Goal: Contribute content: Contribute content

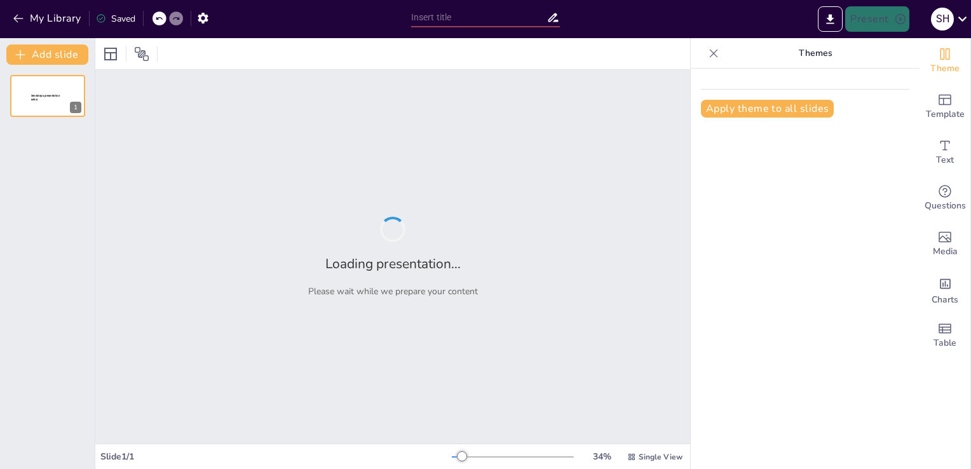
type input "Welcome to Chemistry: Let's Break the Ice and Set the Ground Rules"
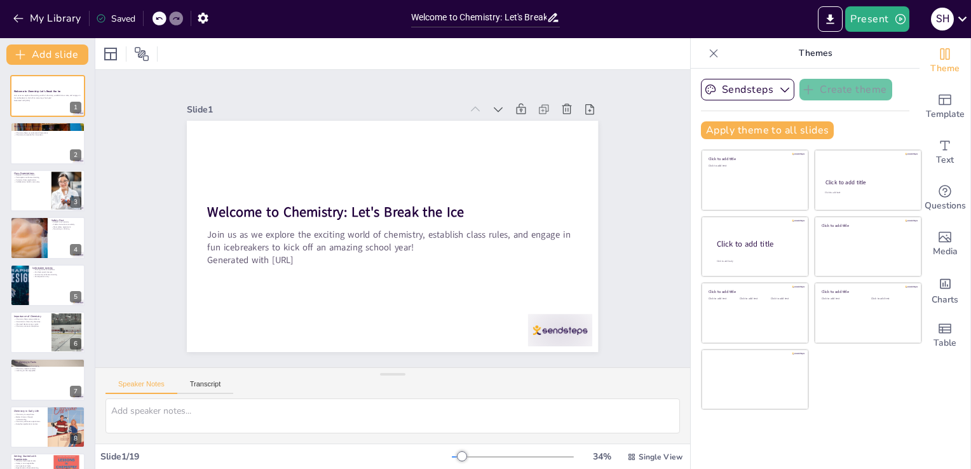
checkbox input "true"
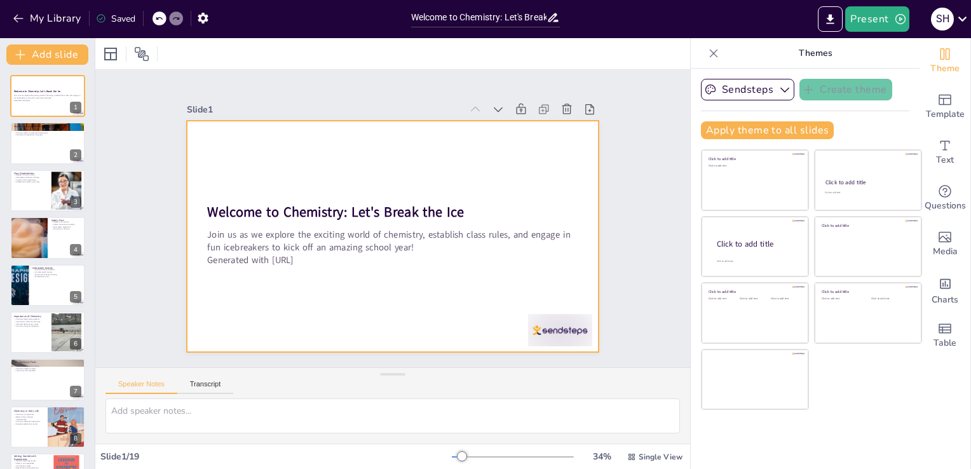
checkbox input "true"
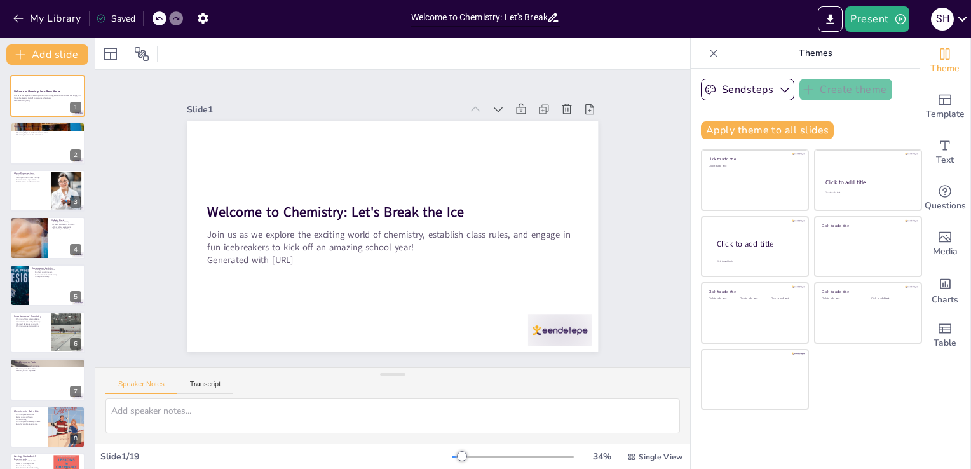
checkbox input "true"
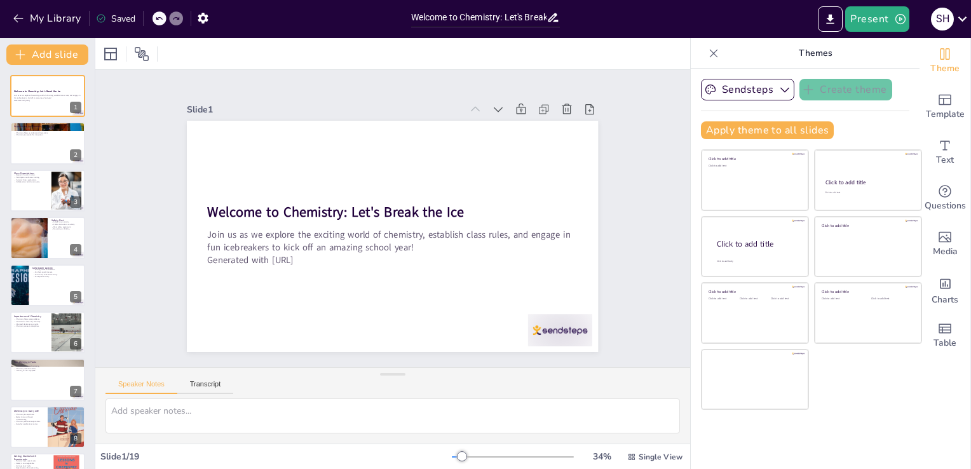
checkbox input "true"
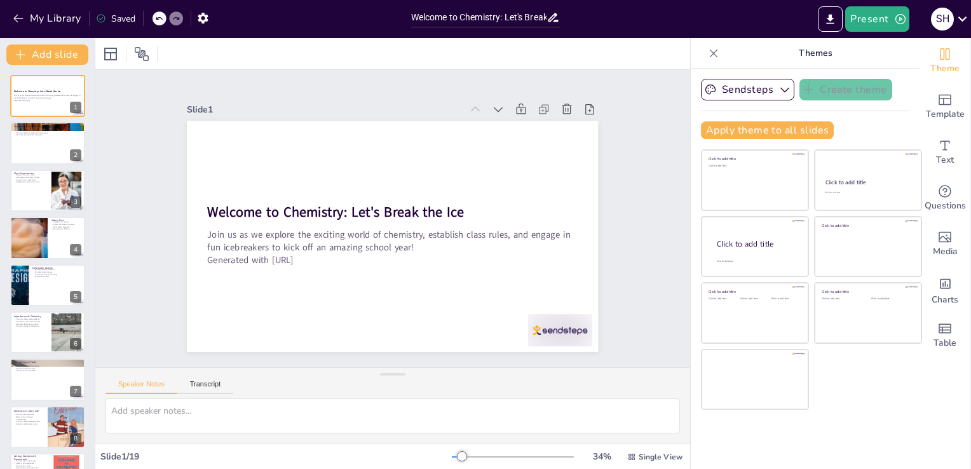
checkbox input "true"
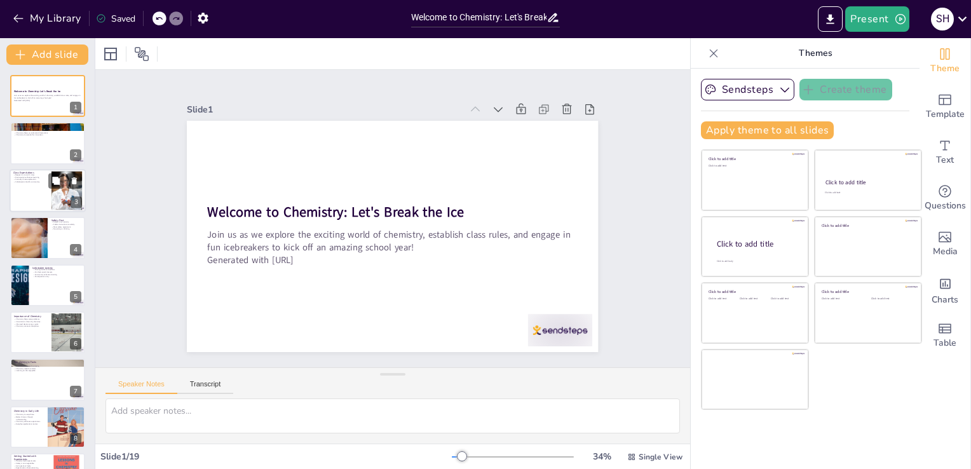
checkbox input "true"
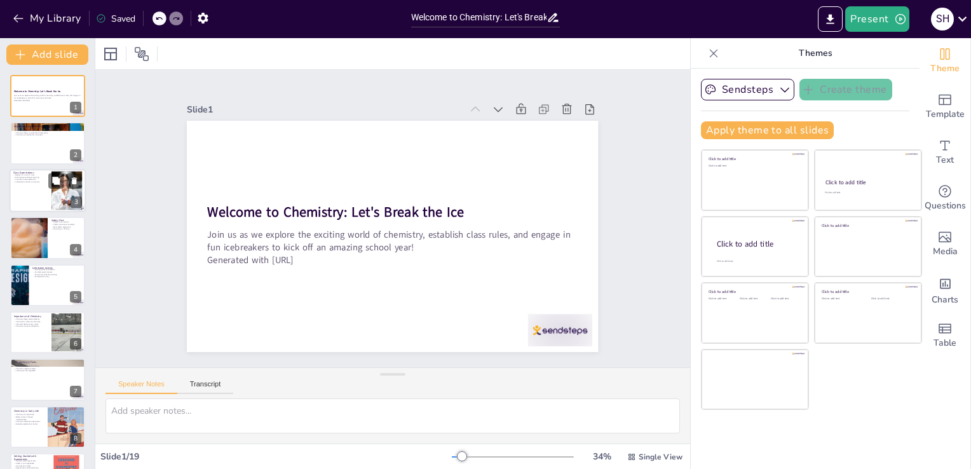
checkbox input "true"
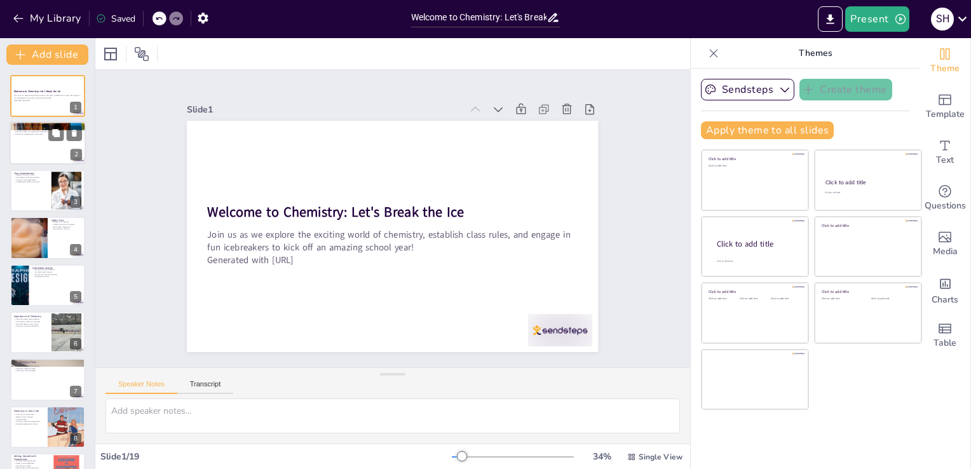
checkbox input "true"
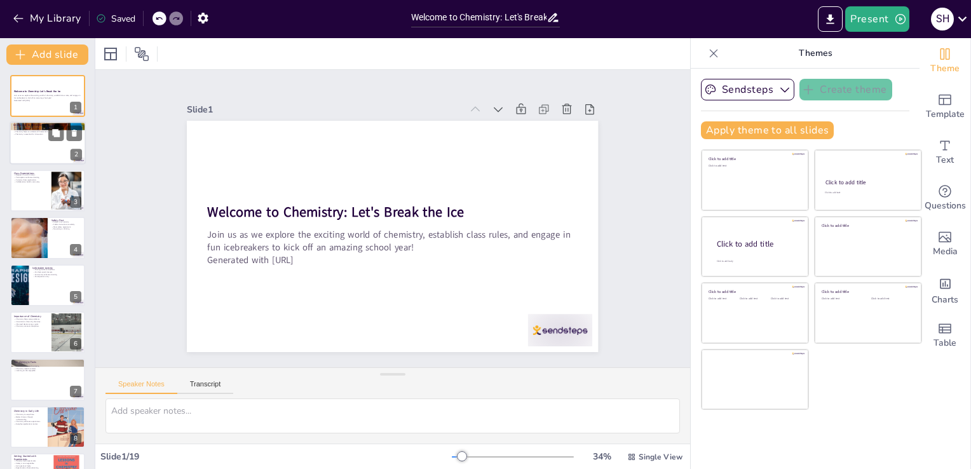
checkbox input "true"
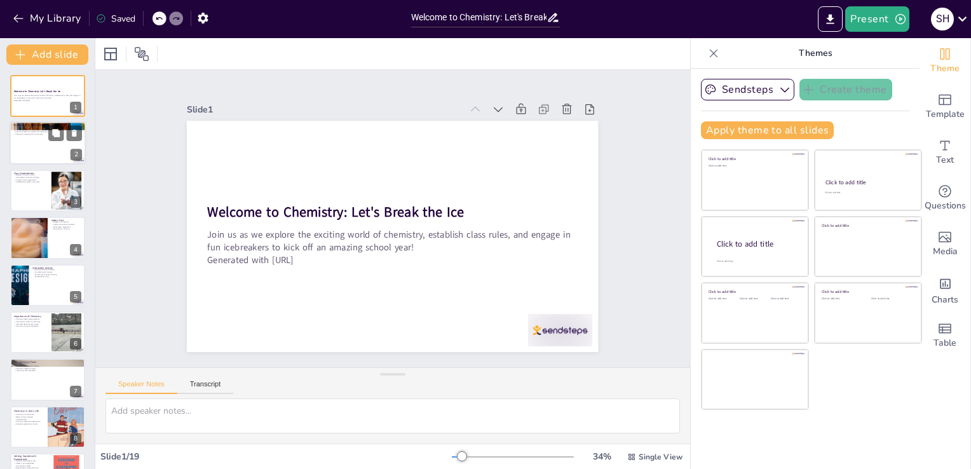
checkbox input "true"
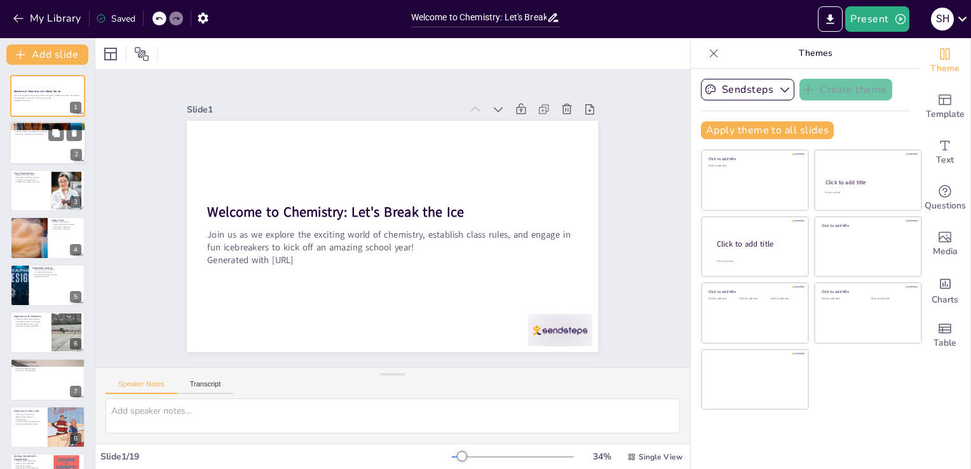
click at [43, 155] on div at bounding box center [48, 143] width 76 height 43
type textarea "Chemistry is fundamentally about understanding matter, which includes everythin…"
checkbox input "true"
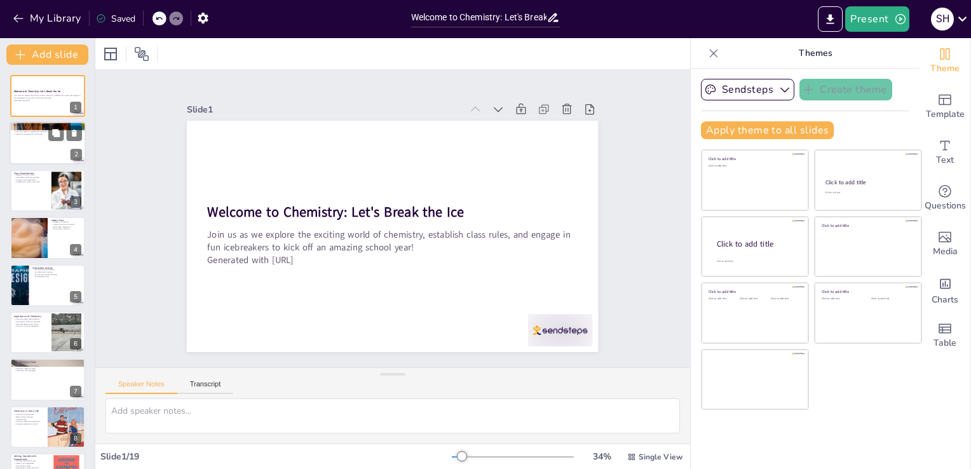
checkbox input "true"
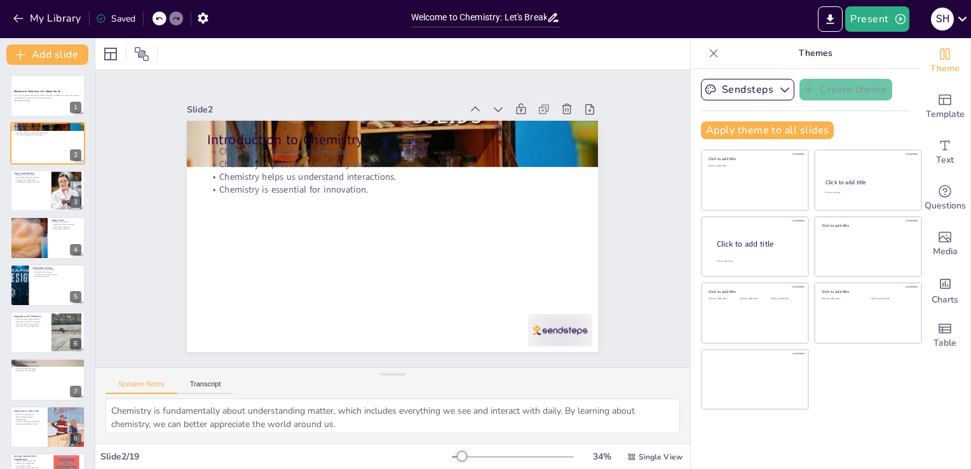
checkbox input "true"
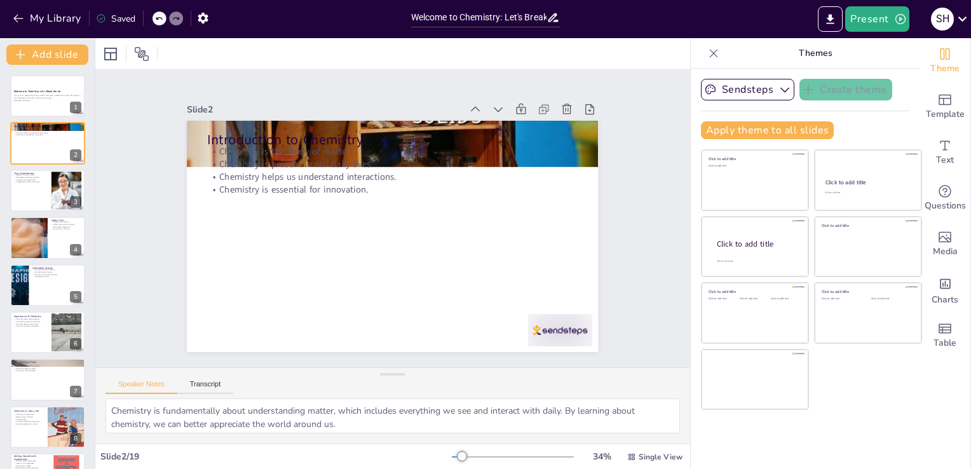
checkbox input "true"
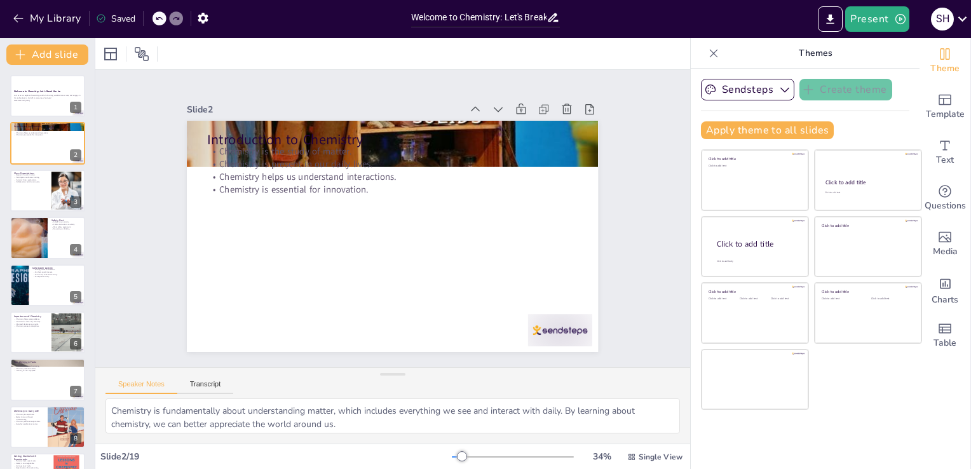
checkbox input "true"
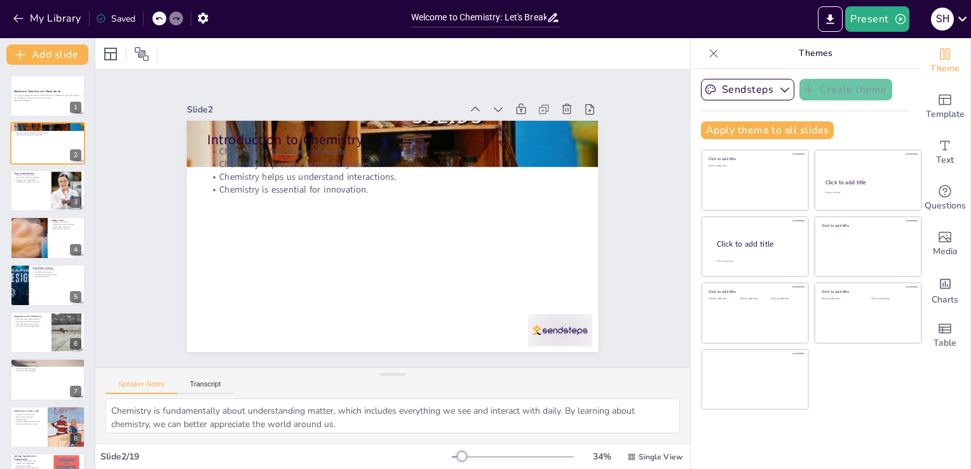
checkbox input "true"
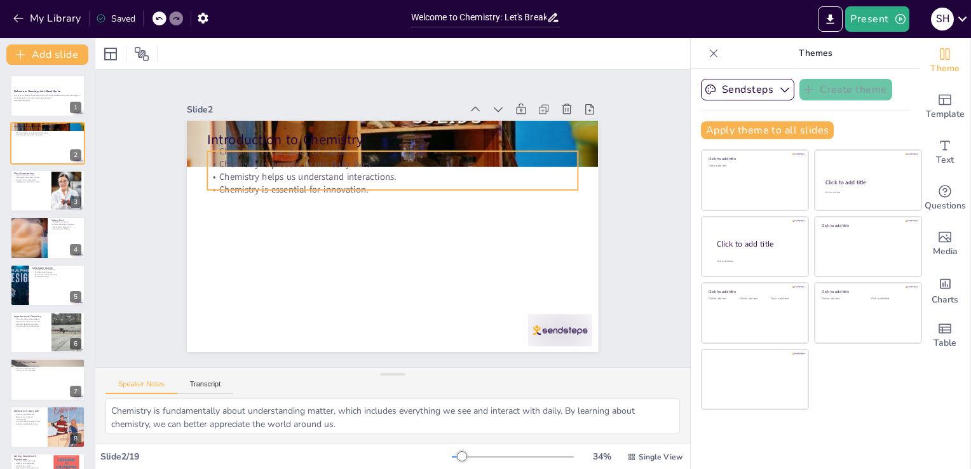
checkbox input "true"
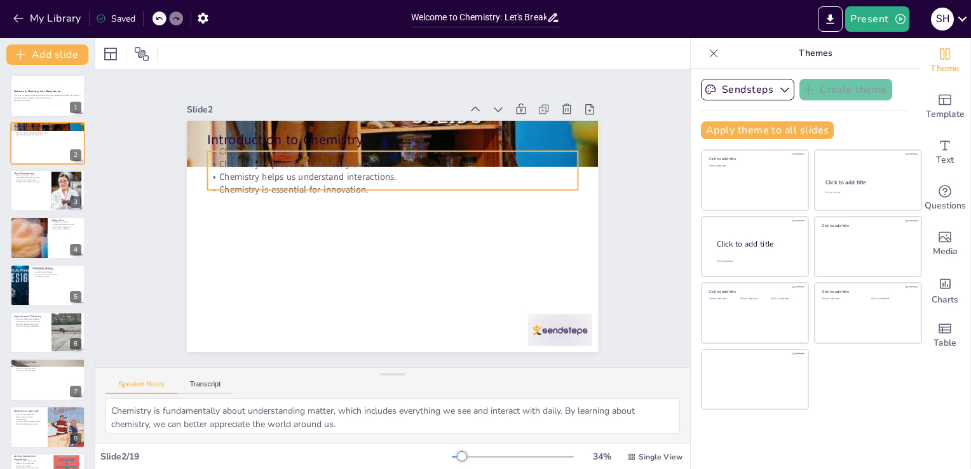
checkbox input "true"
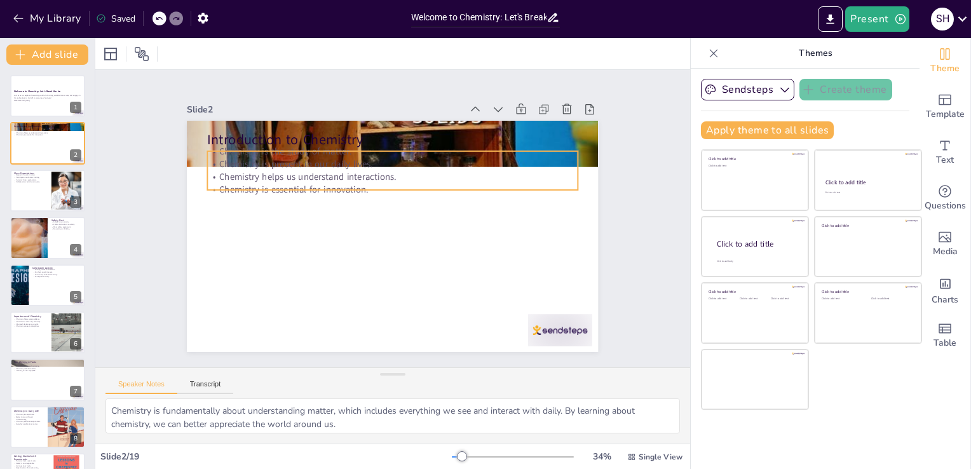
checkbox input "true"
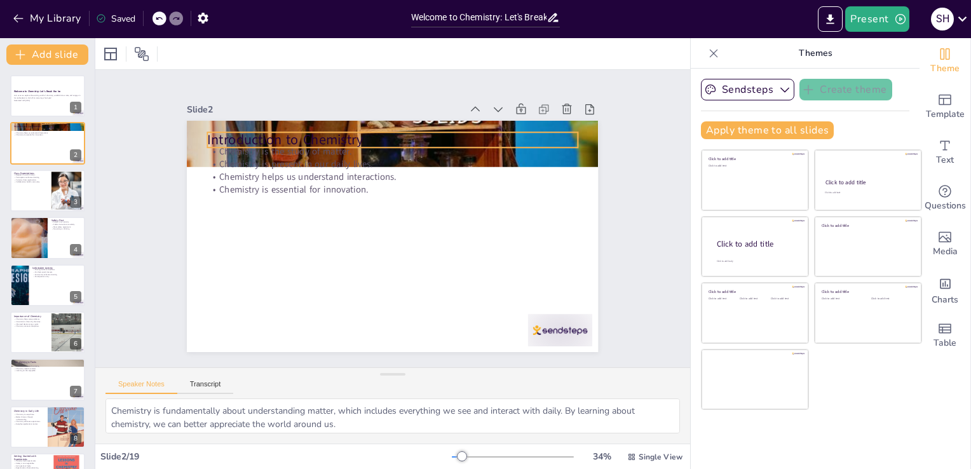
checkbox input "true"
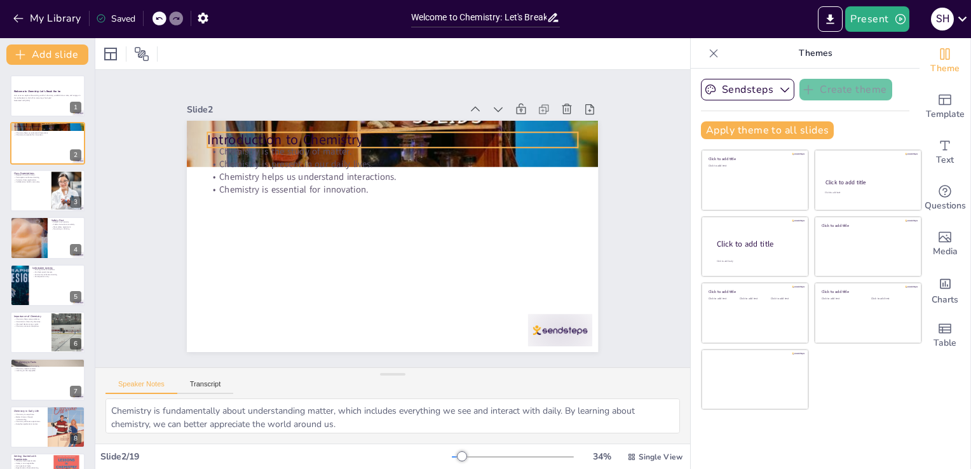
checkbox input "true"
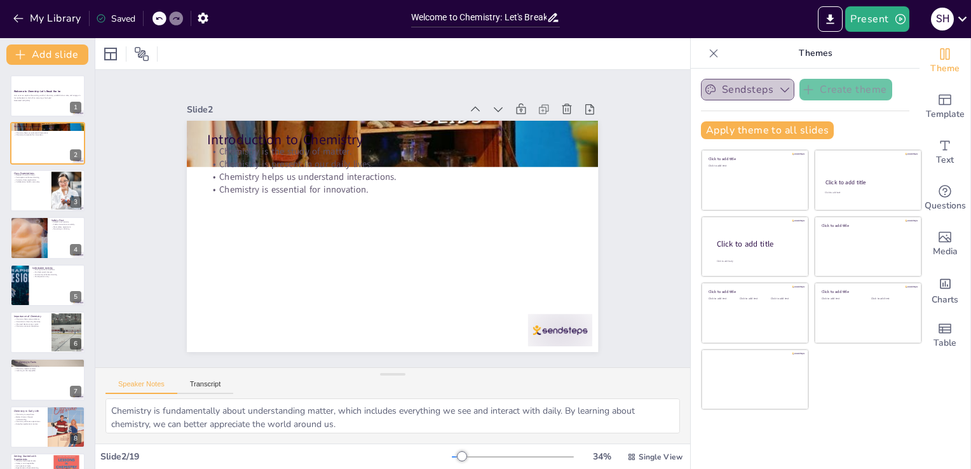
click at [778, 90] on icon "button" at bounding box center [784, 89] width 13 height 13
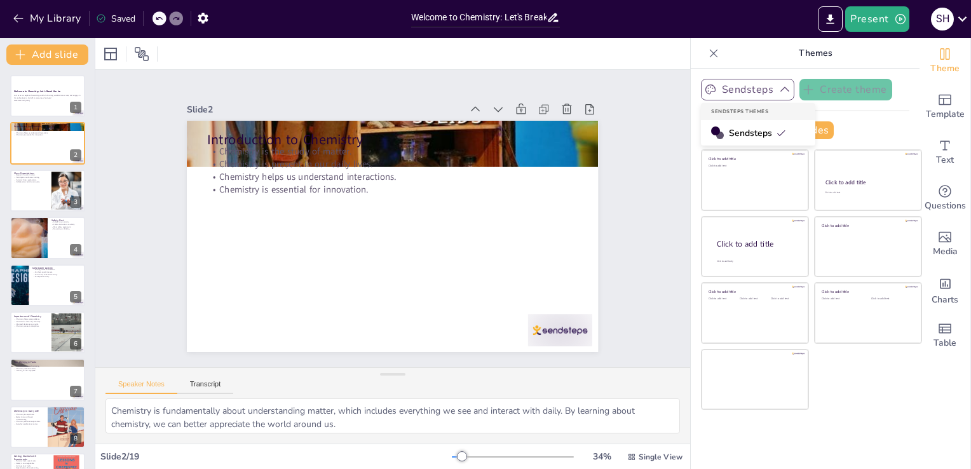
click at [778, 90] on icon "button" at bounding box center [784, 89] width 13 height 13
checkbox input "true"
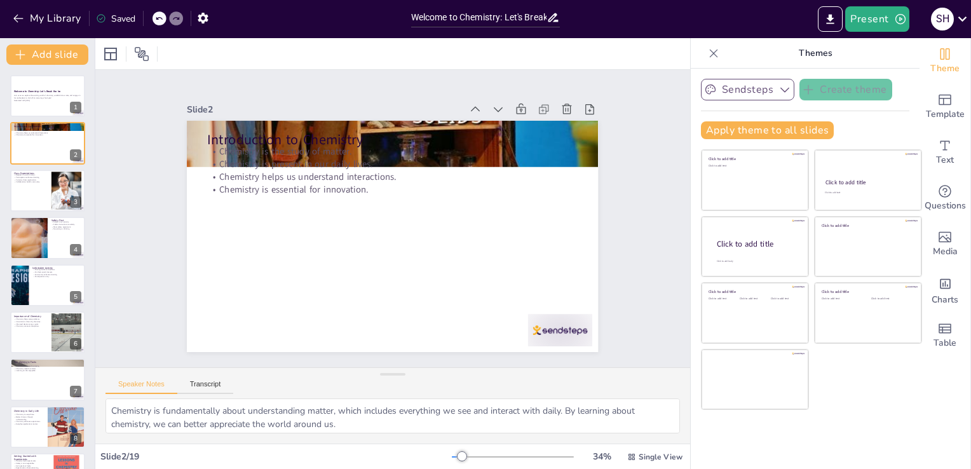
checkbox input "true"
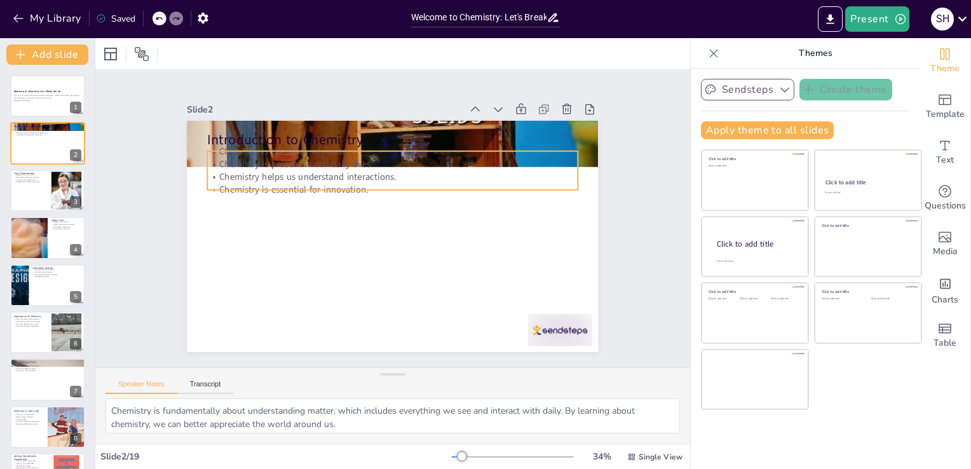
checkbox input "true"
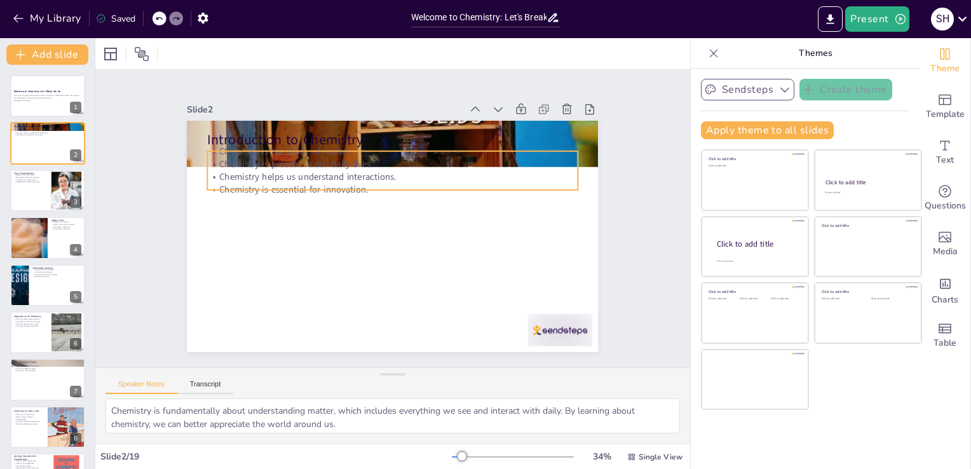
checkbox input "true"
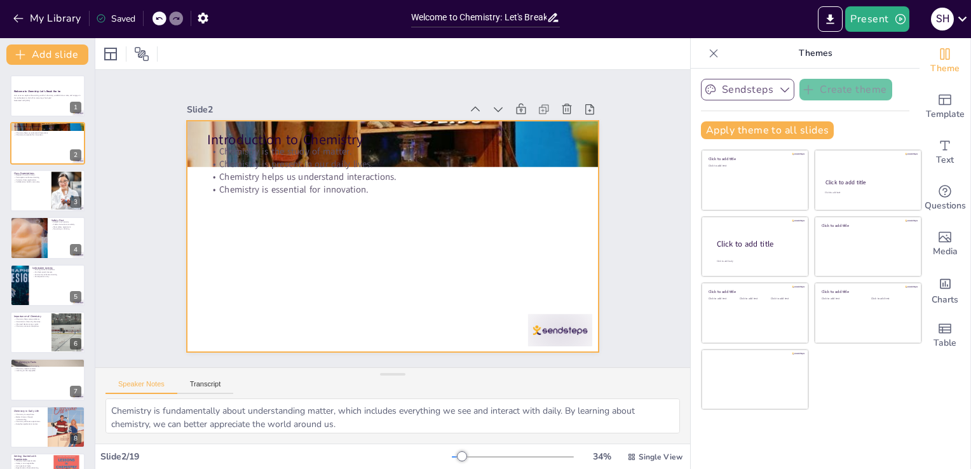
checkbox input "true"
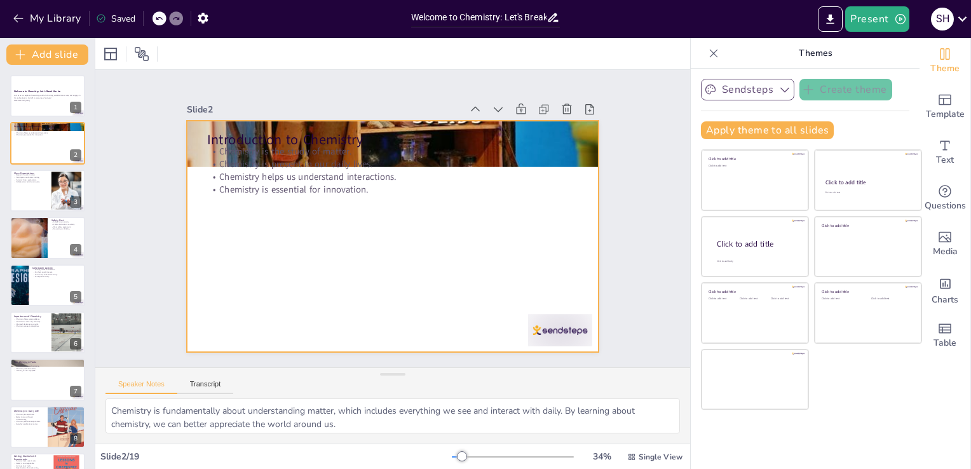
checkbox input "true"
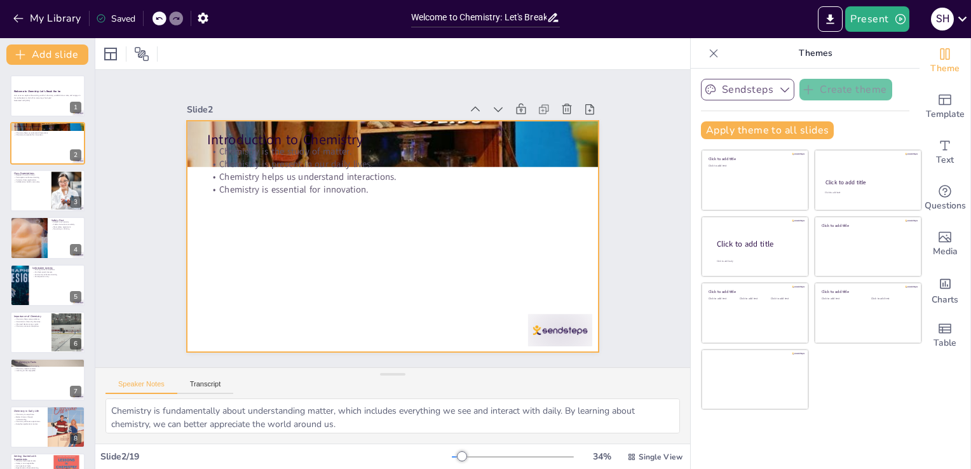
checkbox input "true"
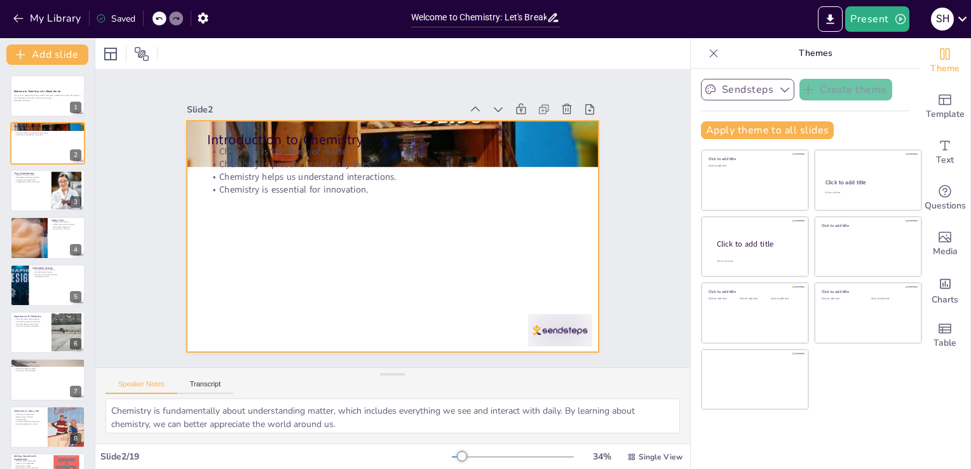
checkbox input "true"
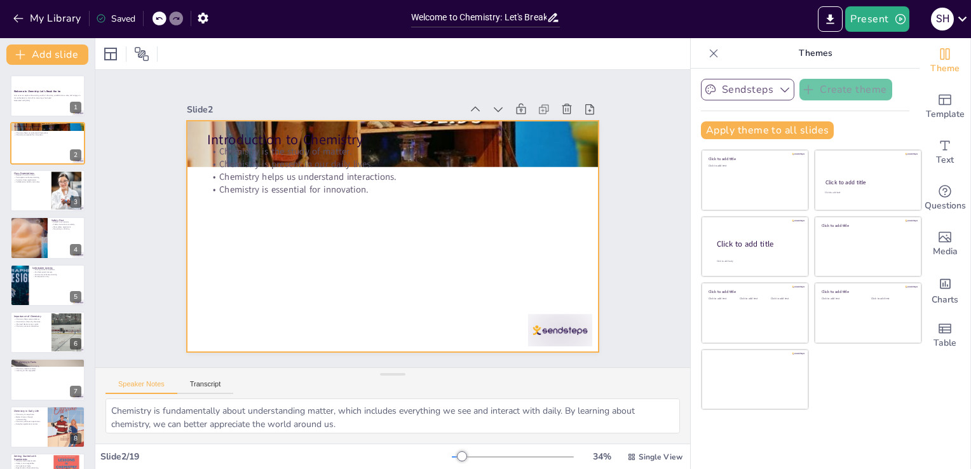
checkbox input "true"
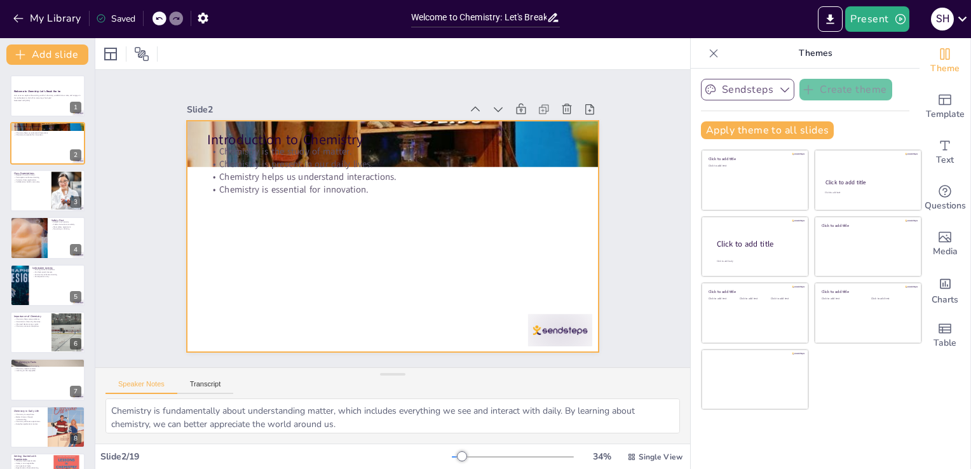
checkbox input "true"
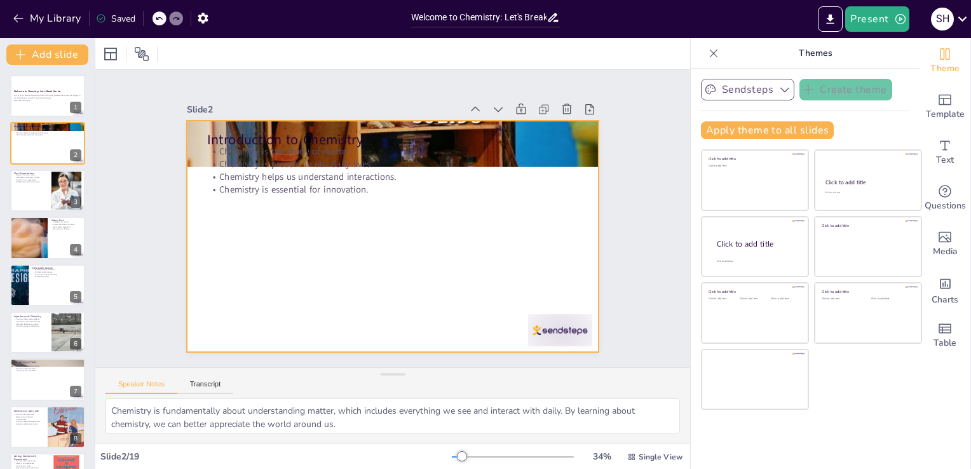
checkbox input "true"
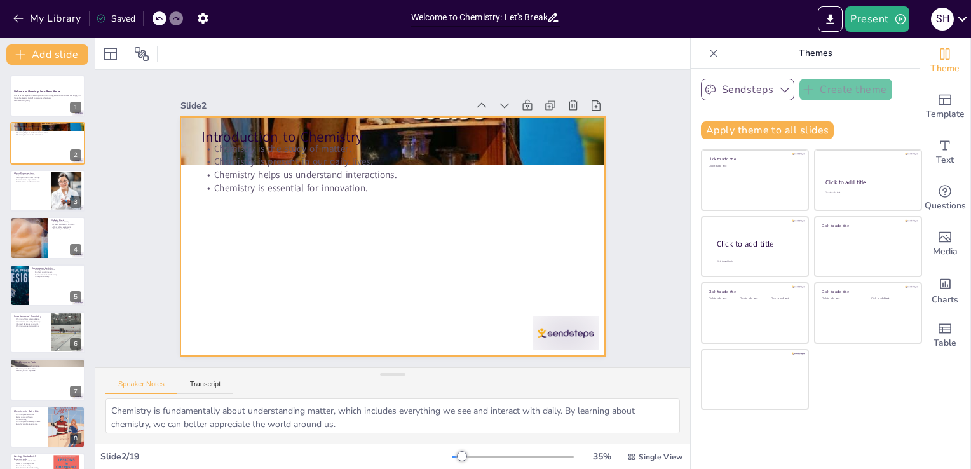
checkbox input "true"
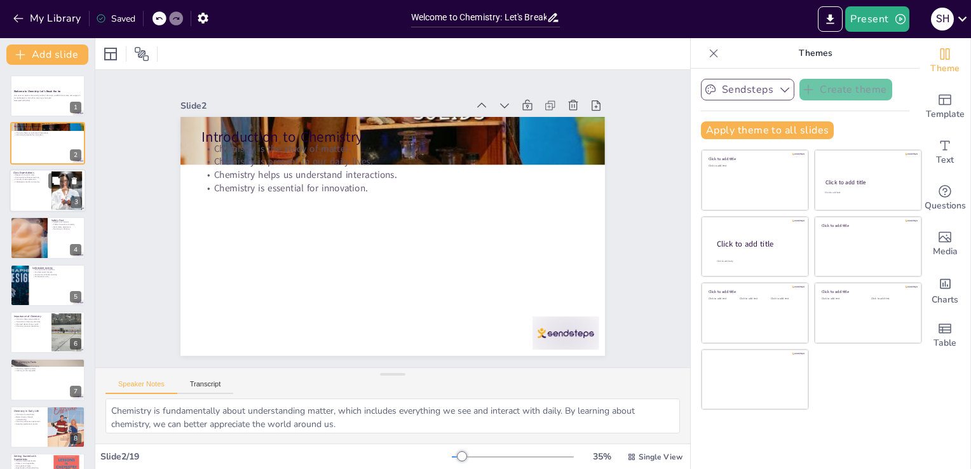
checkbox input "true"
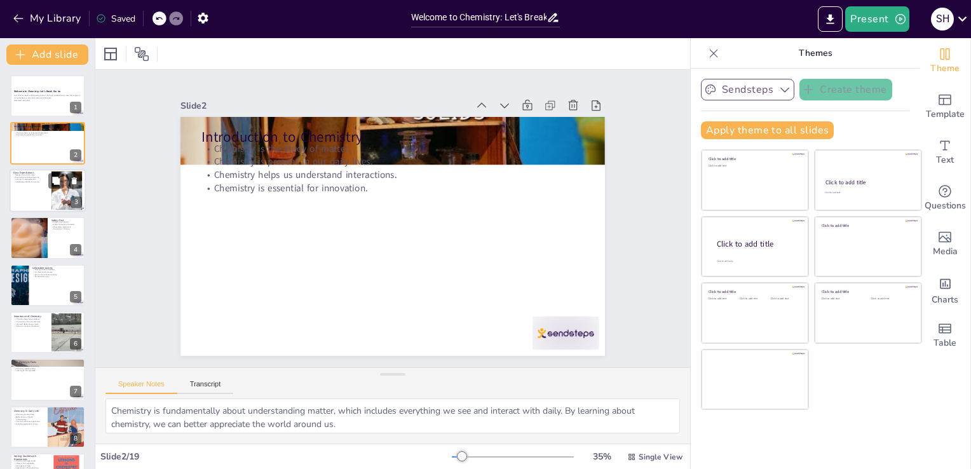
checkbox input "true"
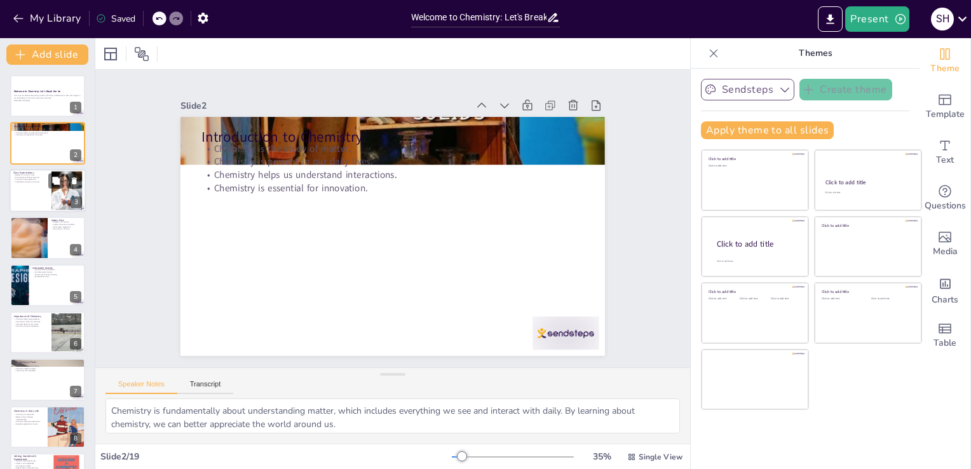
checkbox input "true"
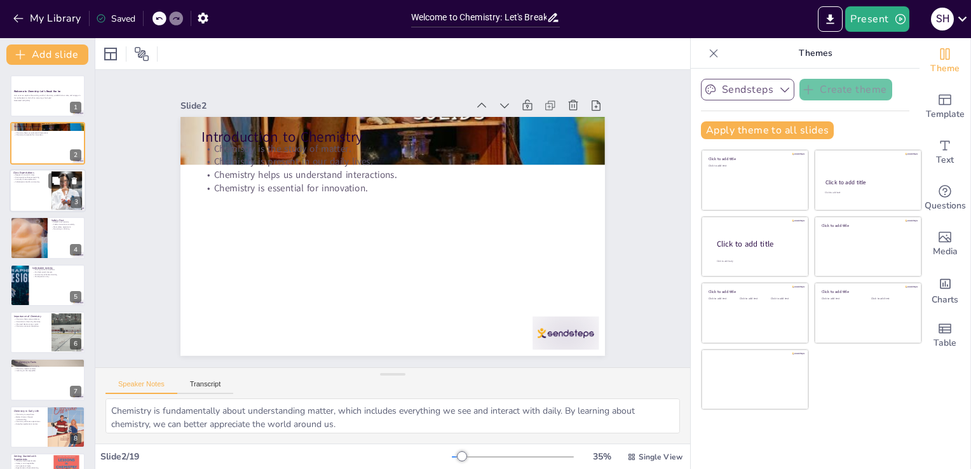
checkbox input "true"
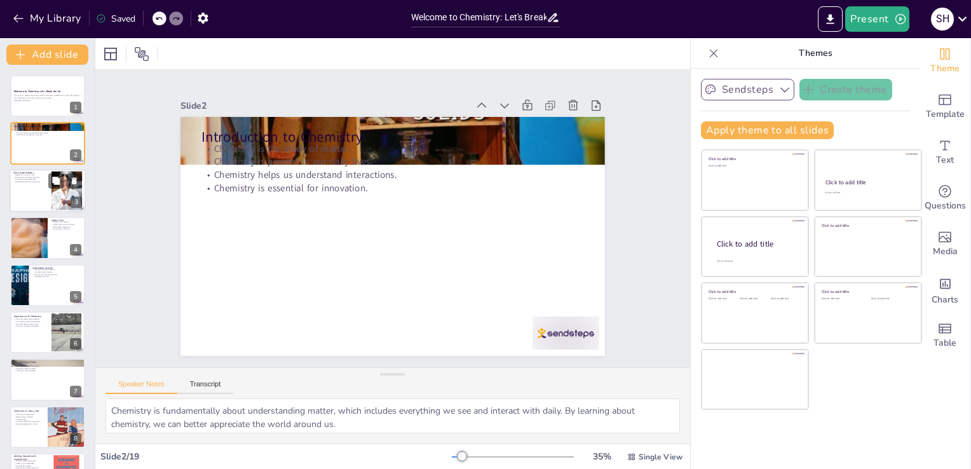
click at [24, 189] on div at bounding box center [48, 190] width 76 height 43
type textarea "Creating a respectful atmosphere is essential for a healthy learning environmen…"
checkbox input "true"
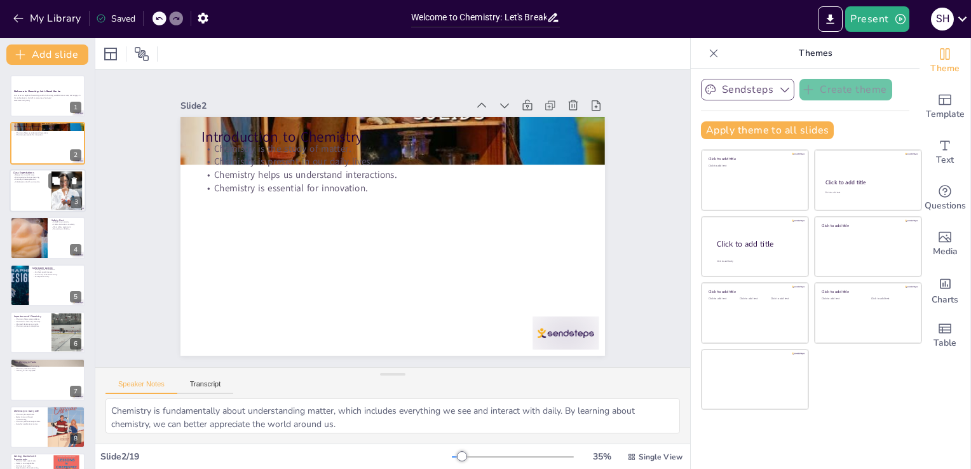
checkbox input "true"
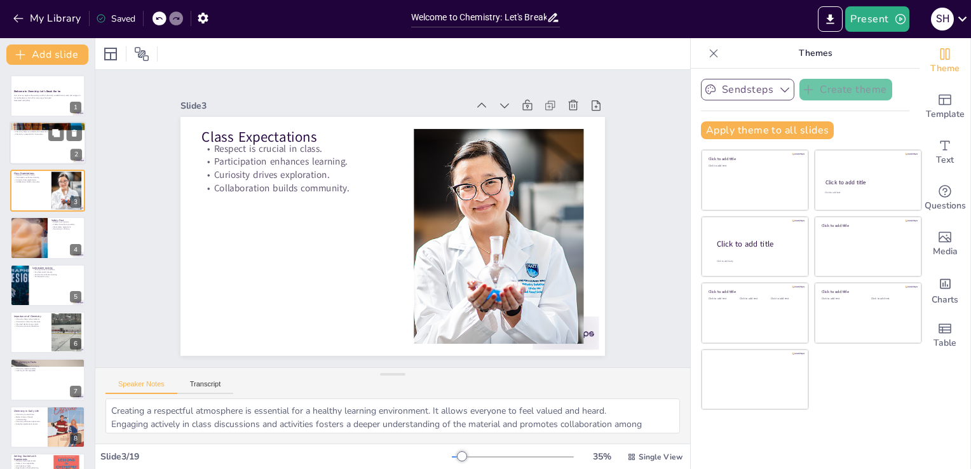
checkbox input "true"
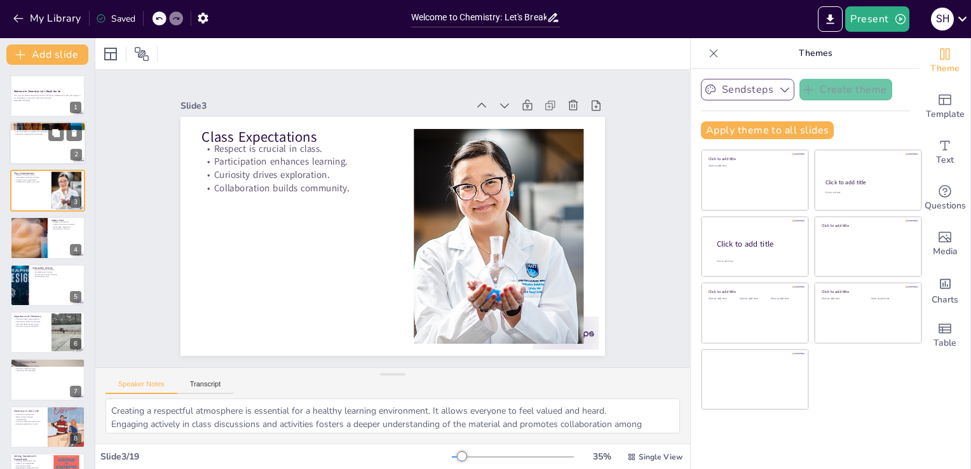
checkbox input "true"
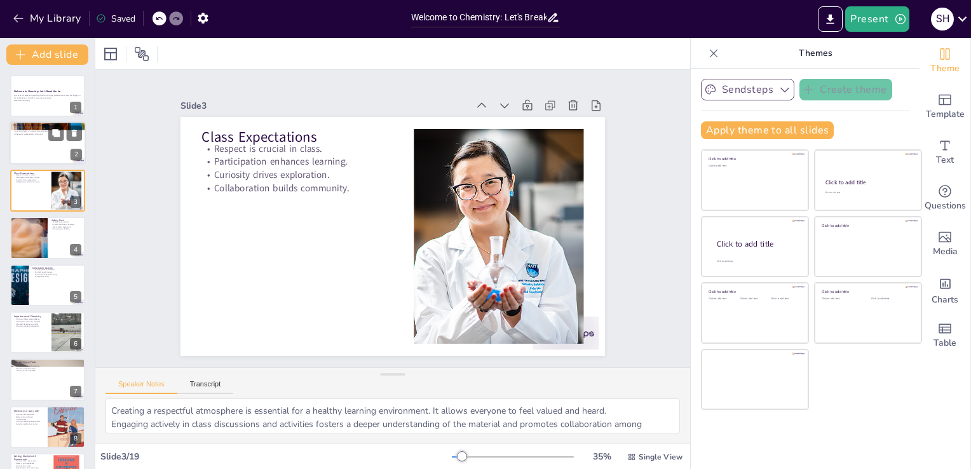
checkbox input "true"
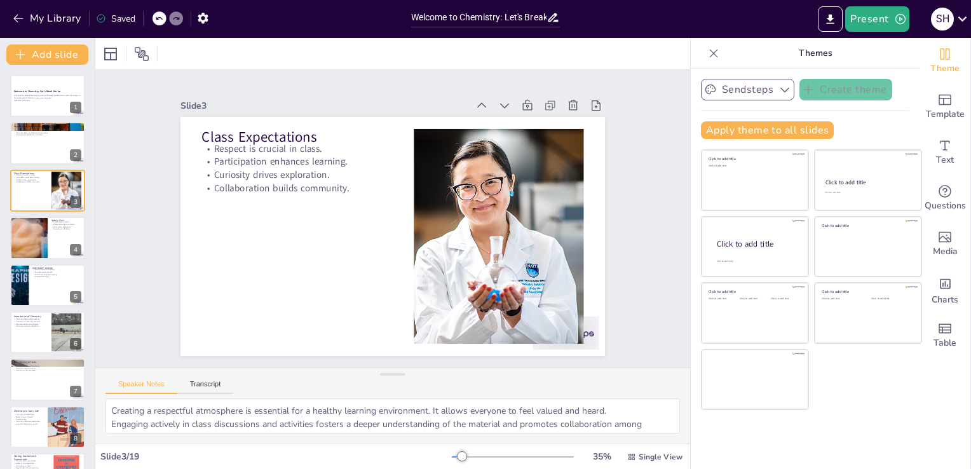
checkbox input "true"
click at [38, 282] on div at bounding box center [48, 285] width 76 height 43
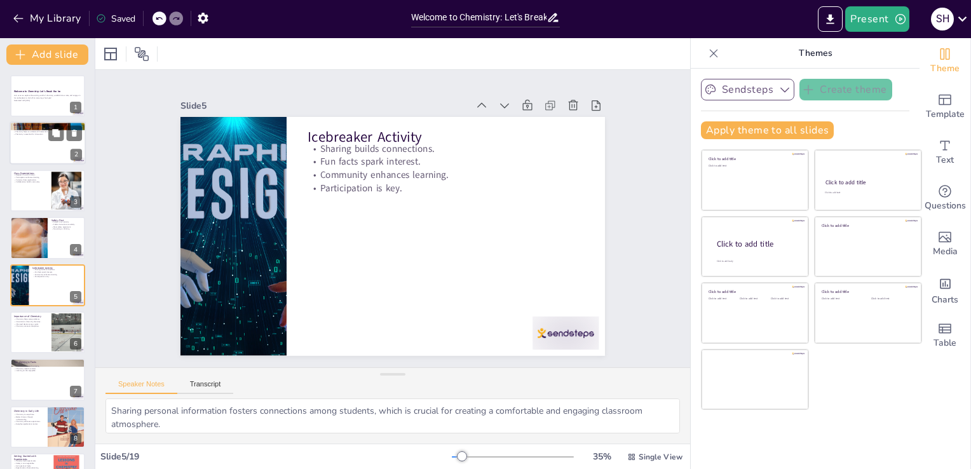
click at [54, 148] on div at bounding box center [48, 143] width 76 height 43
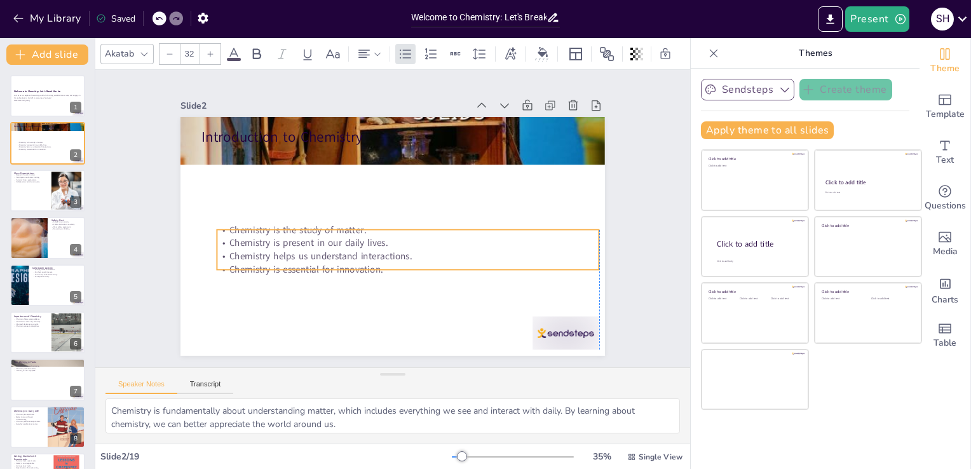
drag, startPoint x: 226, startPoint y: 184, endPoint x: 236, endPoint y: 263, distance: 79.4
click at [236, 263] on div "Chemistry is the study of matter. Chemistry is present in our daily lives. Chem…" at bounding box center [408, 249] width 382 height 53
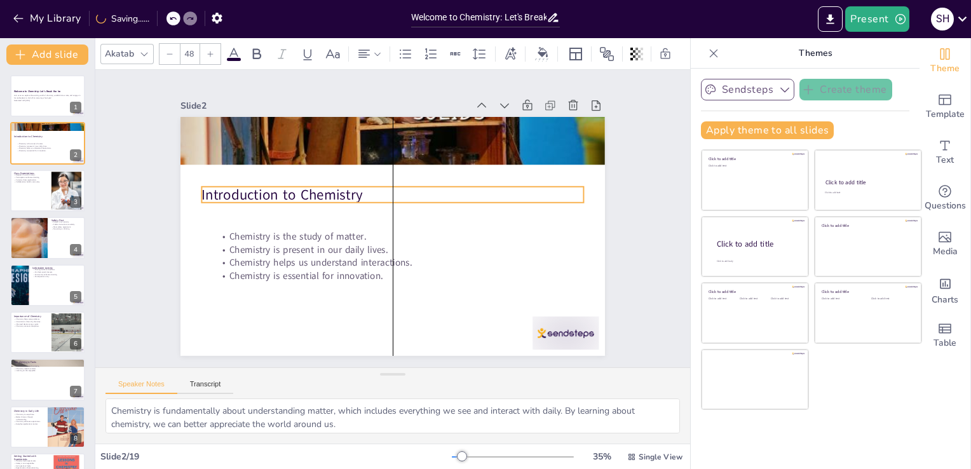
drag, startPoint x: 253, startPoint y: 132, endPoint x: 252, endPoint y: 191, distance: 59.1
click at [252, 191] on p "Introduction to Chemistry" at bounding box center [399, 241] width 369 height 137
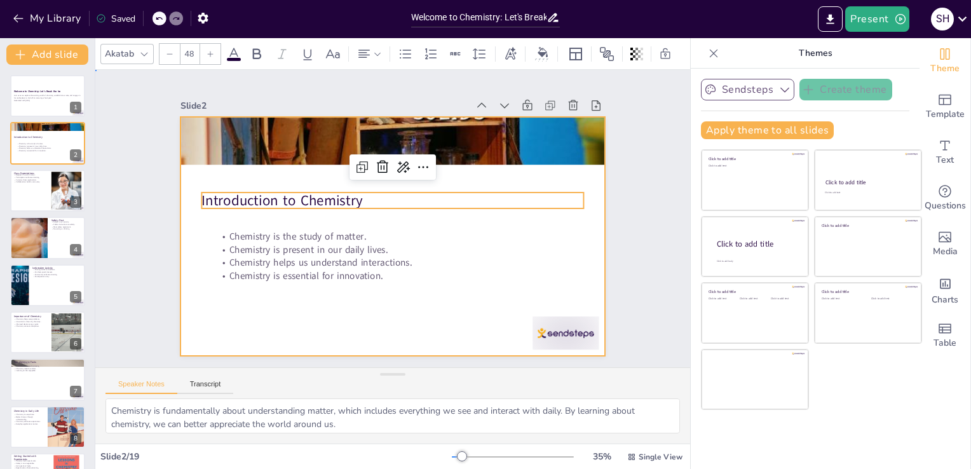
click at [341, 295] on div at bounding box center [392, 236] width 424 height 239
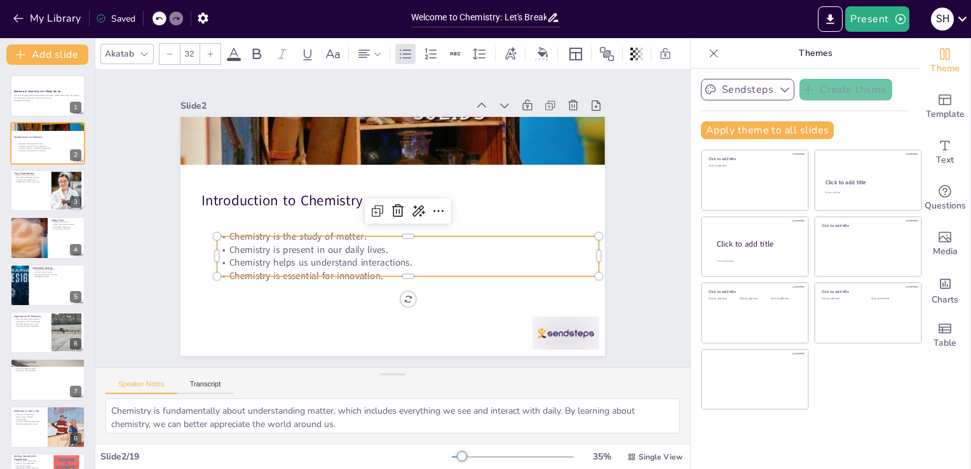
click at [405, 274] on div "Introduction to Chemistry Chemistry is the study of matter. Chemistry is presen…" at bounding box center [392, 236] width 424 height 239
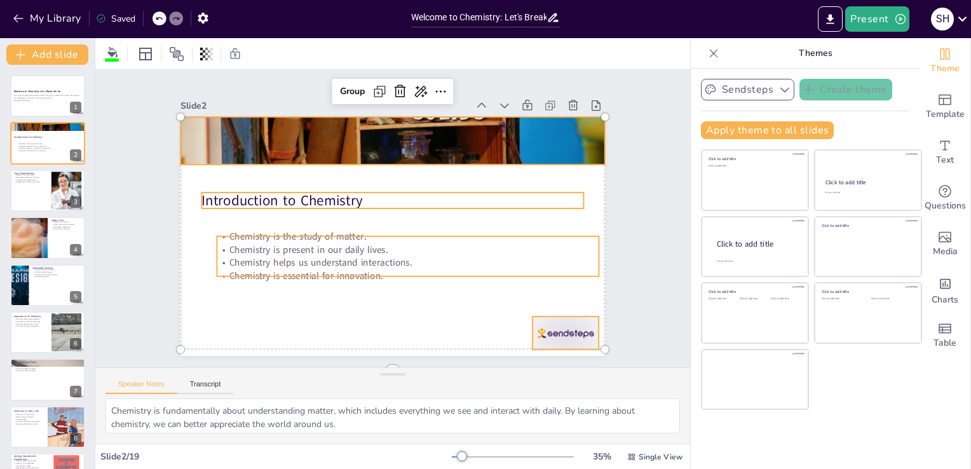
click at [338, 256] on p "Chemistry helps us understand interactions." at bounding box center [408, 262] width 382 height 13
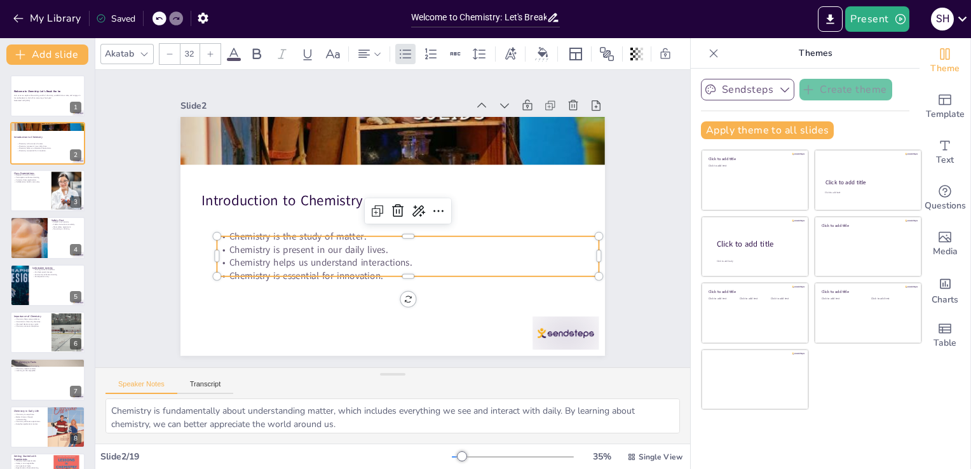
click at [338, 256] on p "Chemistry helps us understand interactions." at bounding box center [408, 262] width 382 height 13
click at [338, 251] on p "Chemistry helps us understand interactions." at bounding box center [403, 264] width 381 height 53
click at [338, 256] on p "Chemistry helps us understand interactions." at bounding box center [408, 262] width 382 height 13
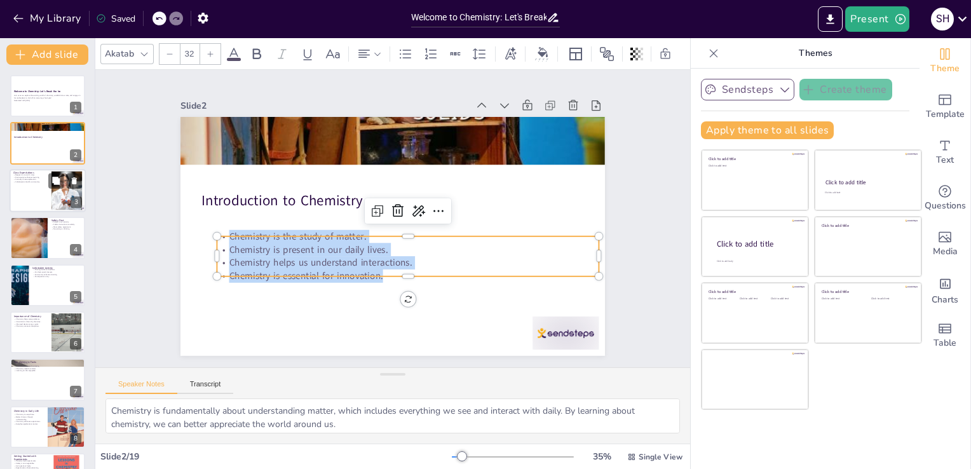
click at [35, 187] on div at bounding box center [48, 190] width 76 height 43
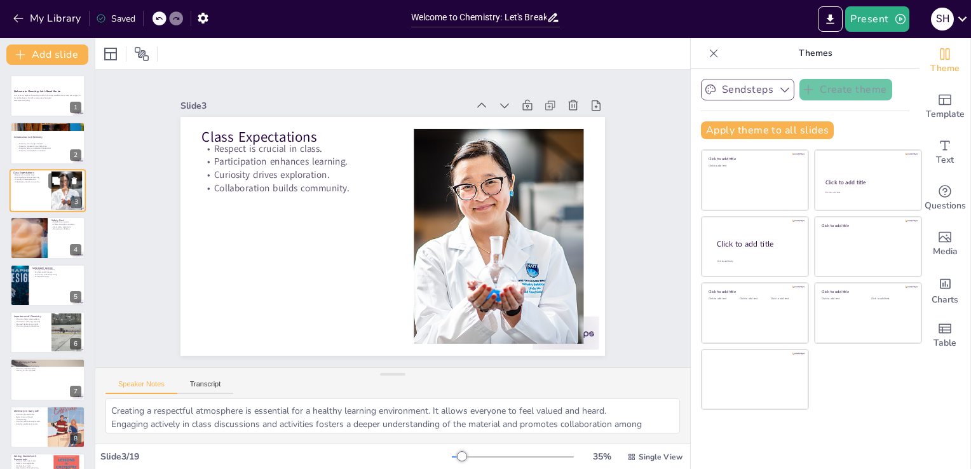
scroll to position [25, 0]
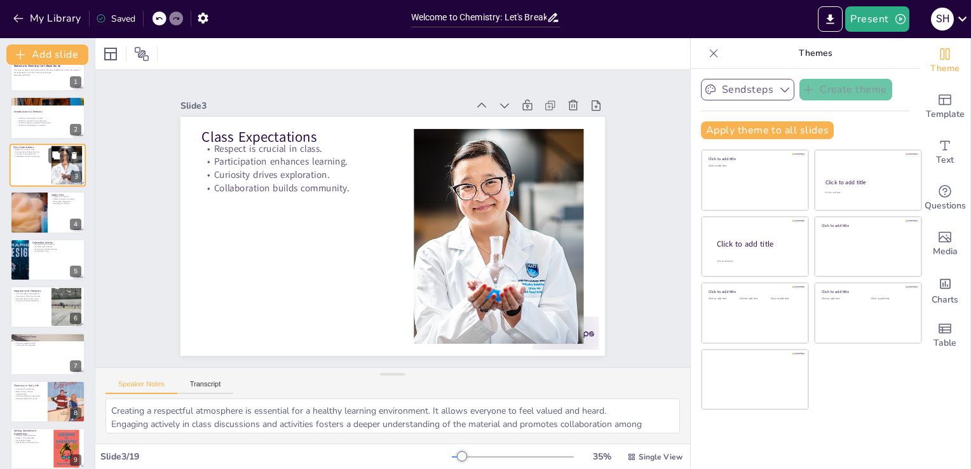
click at [37, 204] on div at bounding box center [29, 212] width 75 height 42
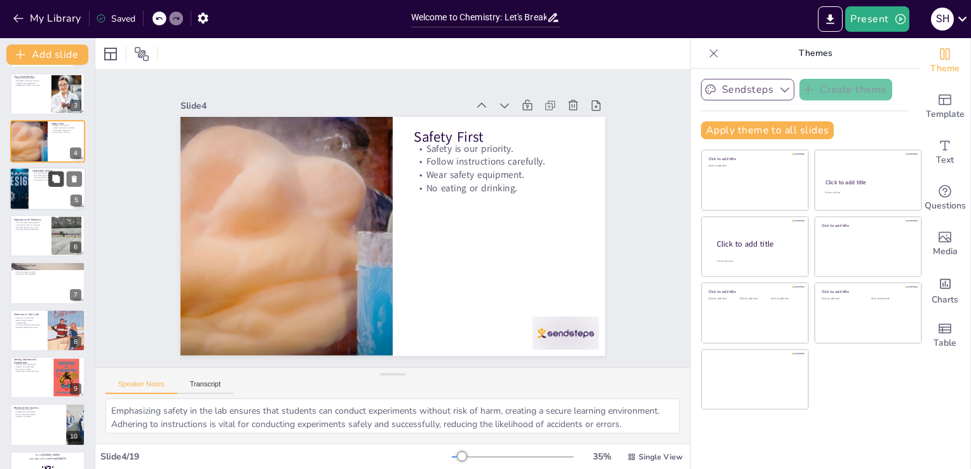
scroll to position [101, 0]
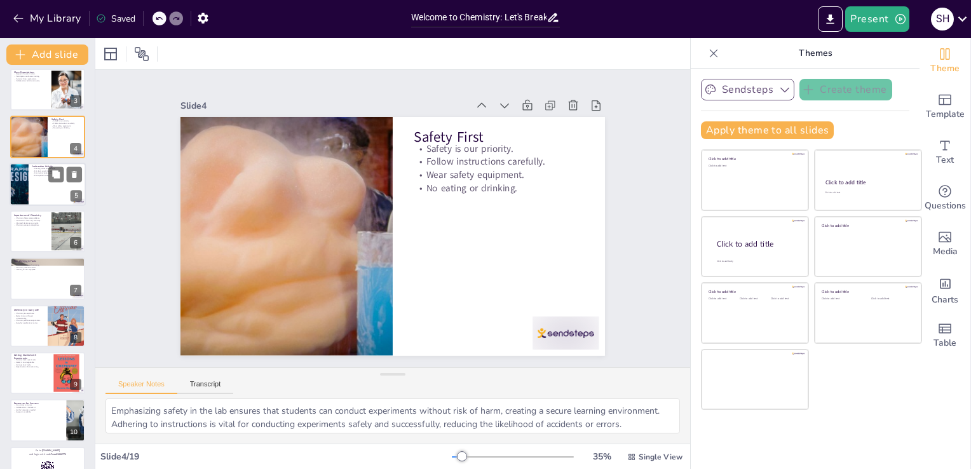
click at [40, 186] on div at bounding box center [48, 184] width 76 height 43
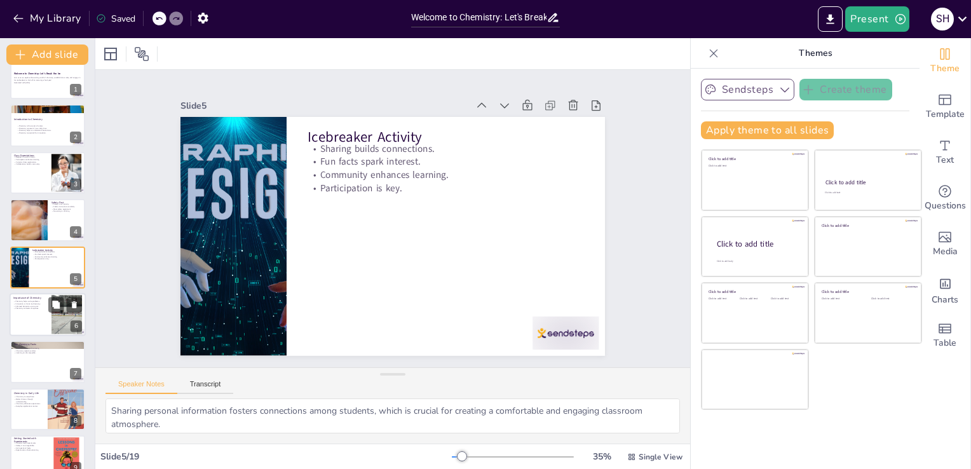
click at [43, 310] on div at bounding box center [48, 314] width 76 height 43
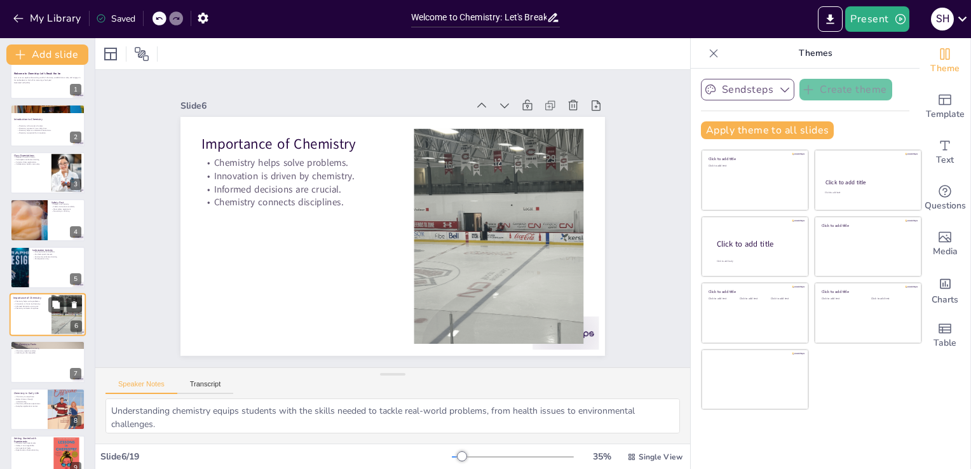
scroll to position [65, 0]
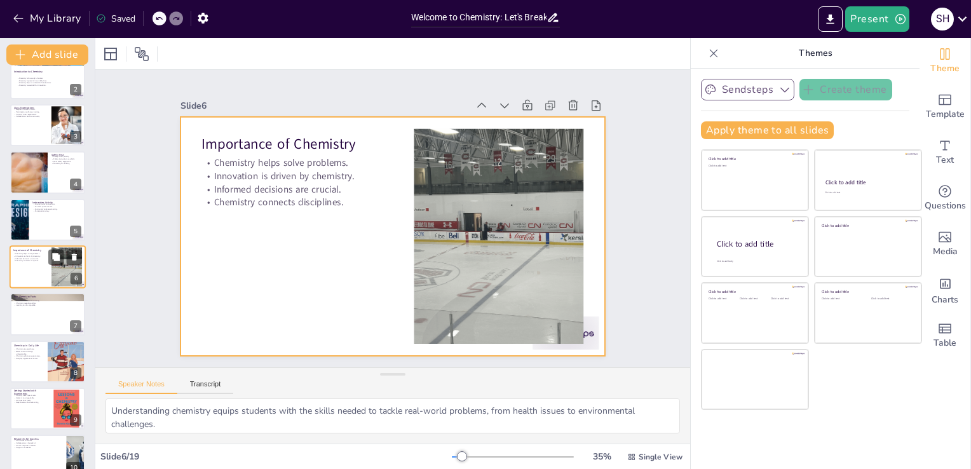
click at [42, 272] on div at bounding box center [48, 266] width 76 height 43
